Goal: Information Seeking & Learning: Learn about a topic

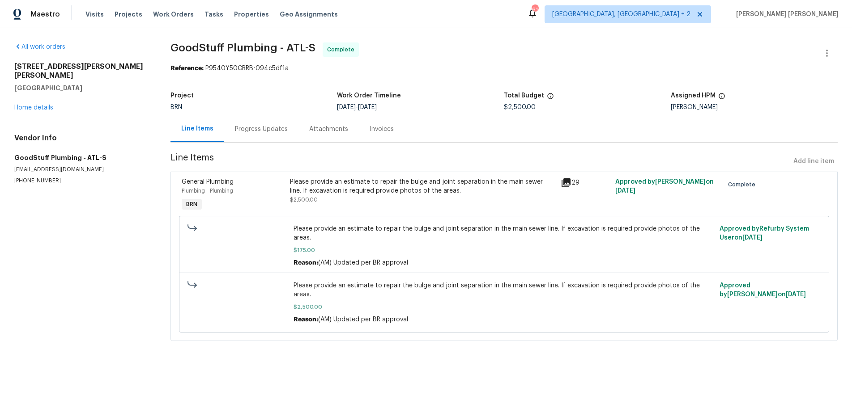
click at [566, 182] on icon at bounding box center [566, 183] width 9 height 9
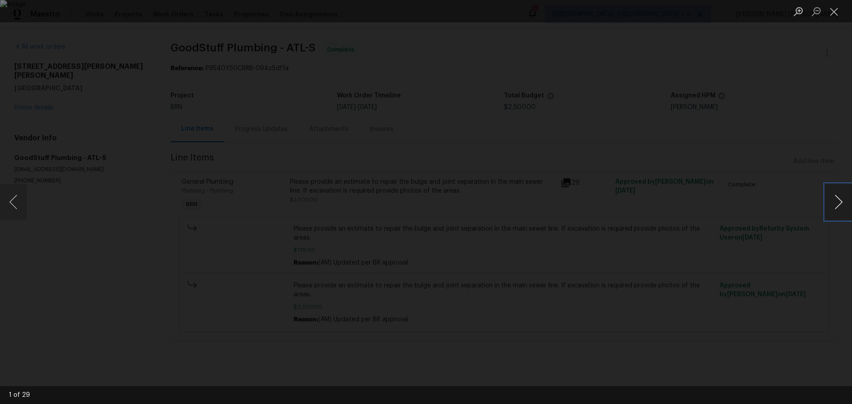
click at [833, 208] on button "Next image" at bounding box center [838, 202] width 27 height 36
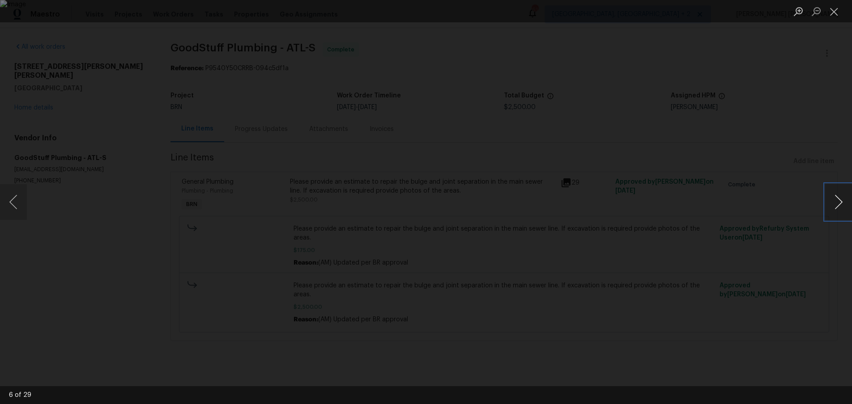
click at [833, 208] on button "Next image" at bounding box center [838, 202] width 27 height 36
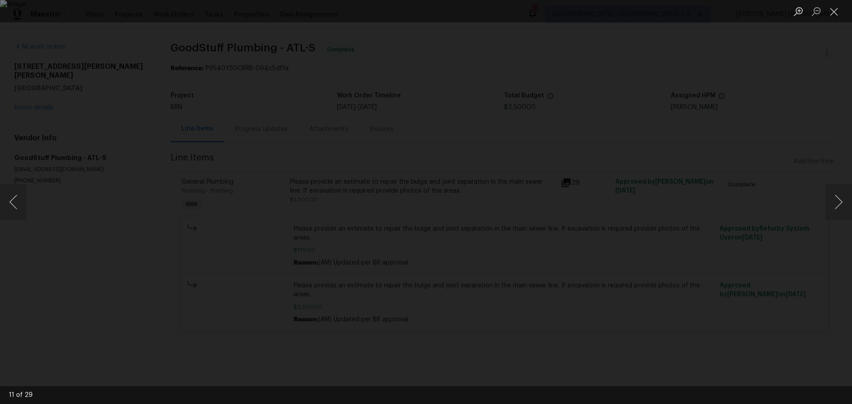
click at [27, 92] on div "Lightbox" at bounding box center [426, 202] width 852 height 404
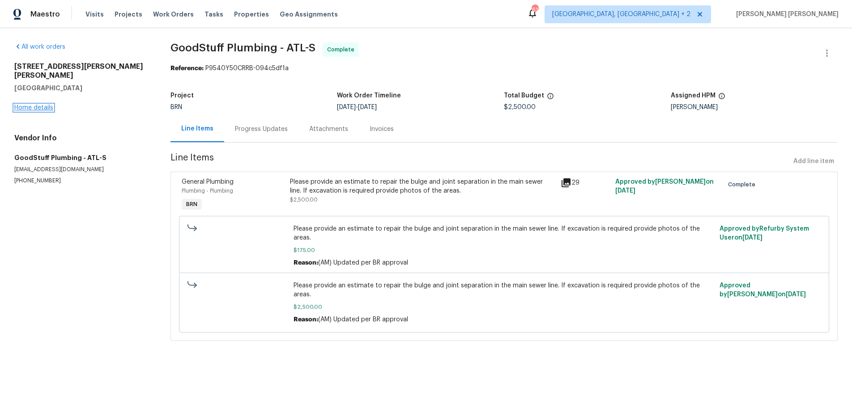
click at [38, 105] on link "Home details" at bounding box center [33, 108] width 39 height 6
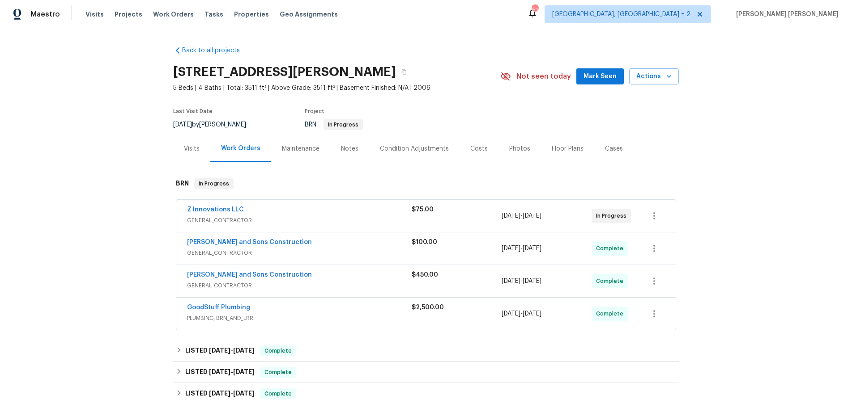
click at [320, 249] on span "GENERAL_CONTRACTOR" at bounding box center [299, 253] width 225 height 9
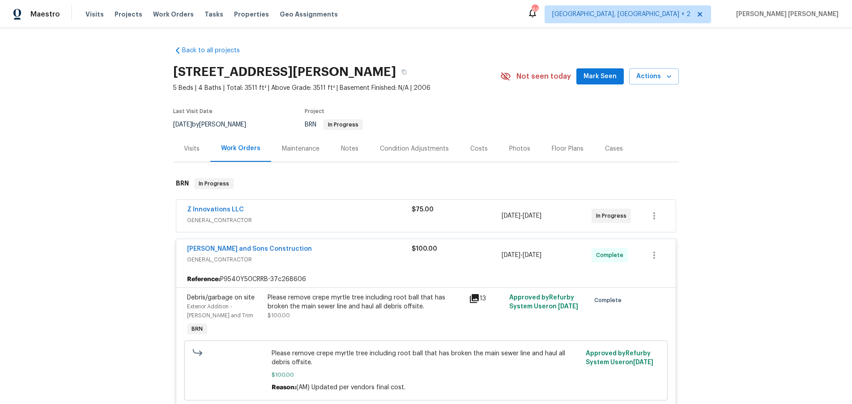
click at [320, 249] on div "[PERSON_NAME] and Sons Construction" at bounding box center [299, 250] width 225 height 11
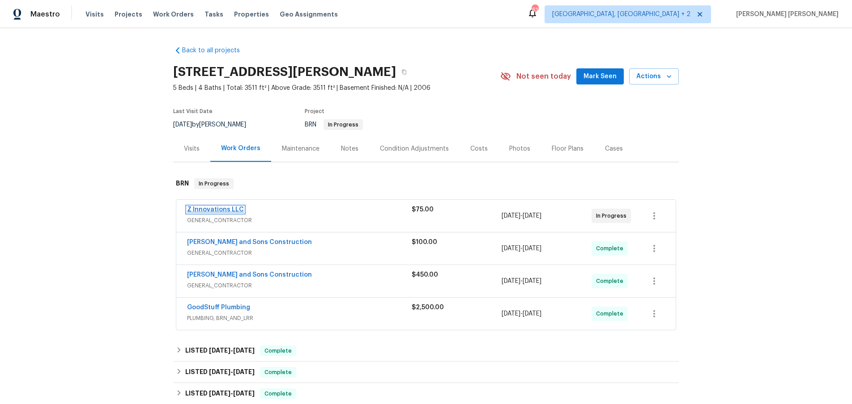
click at [217, 209] on link "Z Innovations LLC" at bounding box center [215, 210] width 57 height 6
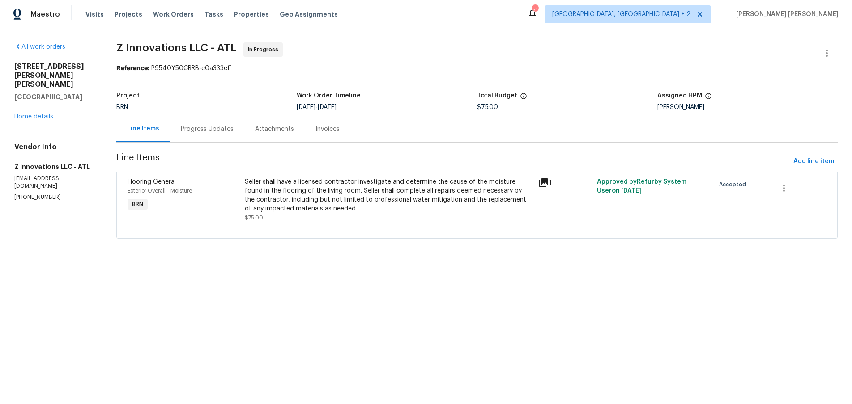
click at [223, 133] on div "Progress Updates" at bounding box center [207, 129] width 53 height 9
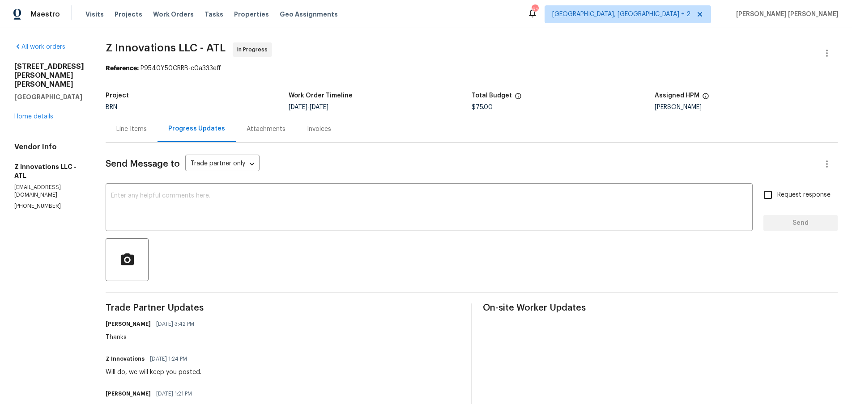
click at [134, 132] on div "Line Items" at bounding box center [131, 129] width 30 height 9
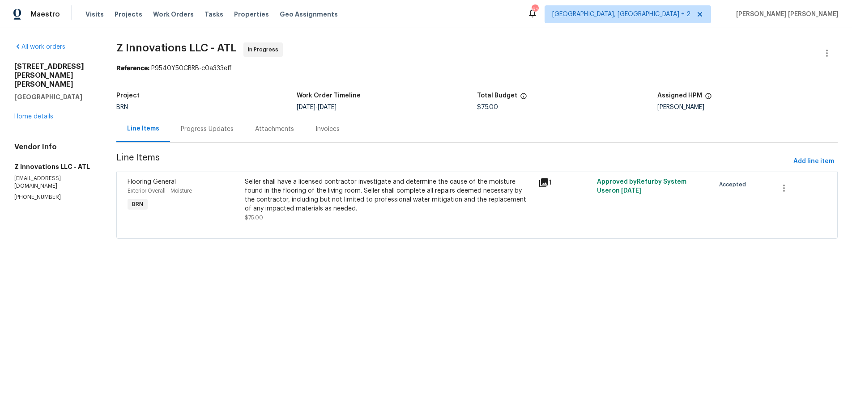
click at [134, 132] on div "Line Items" at bounding box center [143, 128] width 32 height 9
click at [549, 185] on icon at bounding box center [543, 183] width 11 height 11
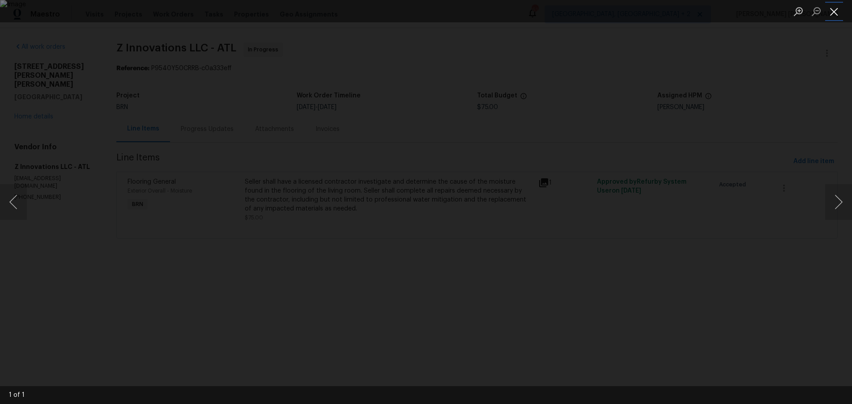
click at [840, 15] on button "Close lightbox" at bounding box center [834, 12] width 18 height 16
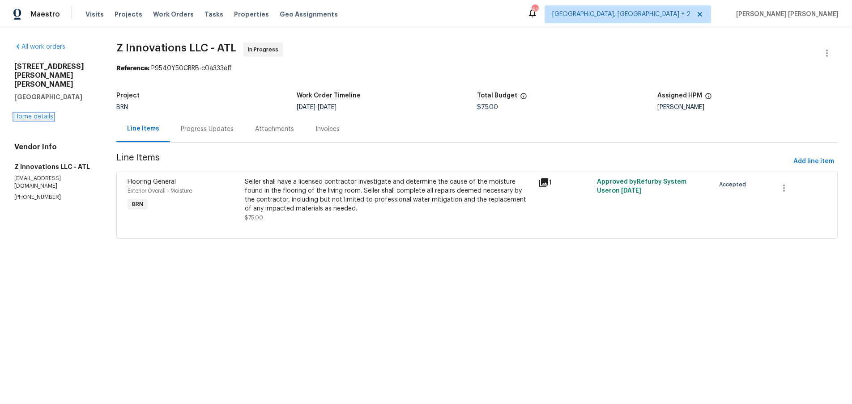
click at [47, 114] on link "Home details" at bounding box center [33, 117] width 39 height 6
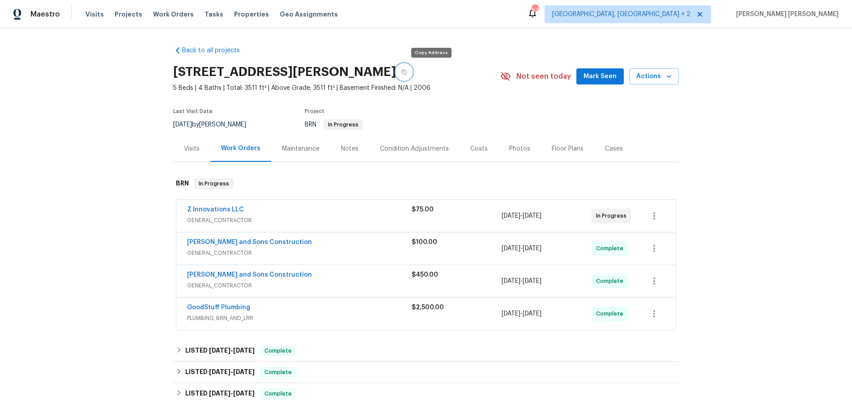
click at [406, 71] on icon "button" at bounding box center [404, 72] width 4 height 5
